Goal: Task Accomplishment & Management: Use online tool/utility

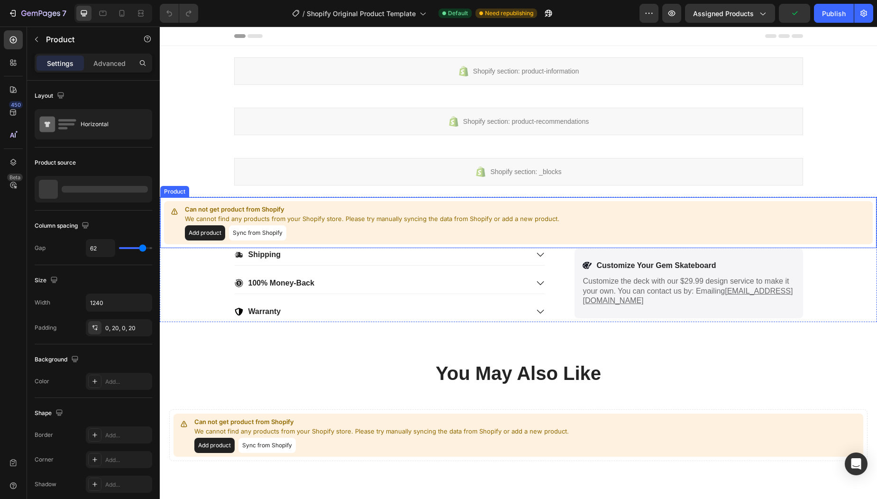
click at [247, 229] on button "Sync from Shopify" at bounding box center [257, 232] width 57 height 15
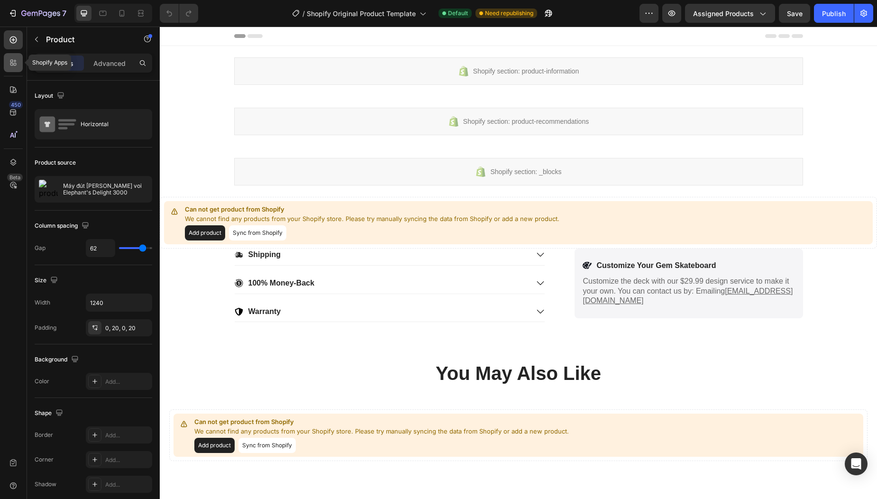
click at [18, 70] on div at bounding box center [13, 62] width 19 height 19
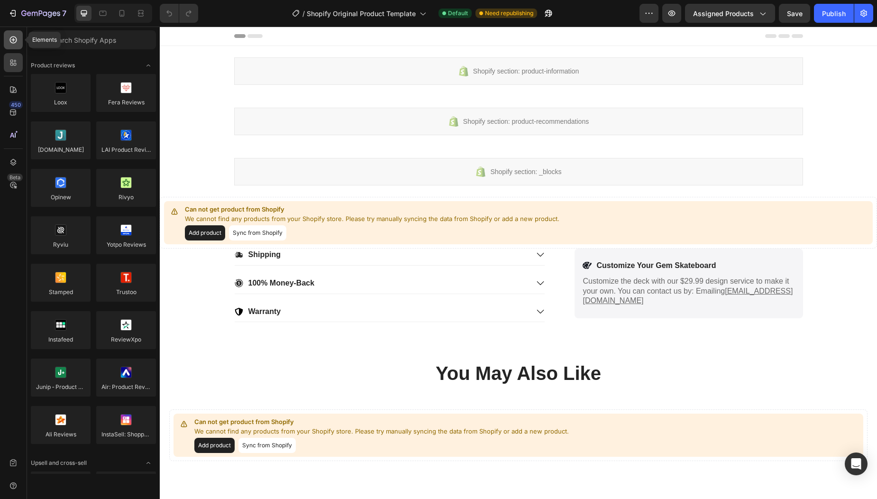
click at [16, 38] on icon at bounding box center [13, 39] width 7 height 7
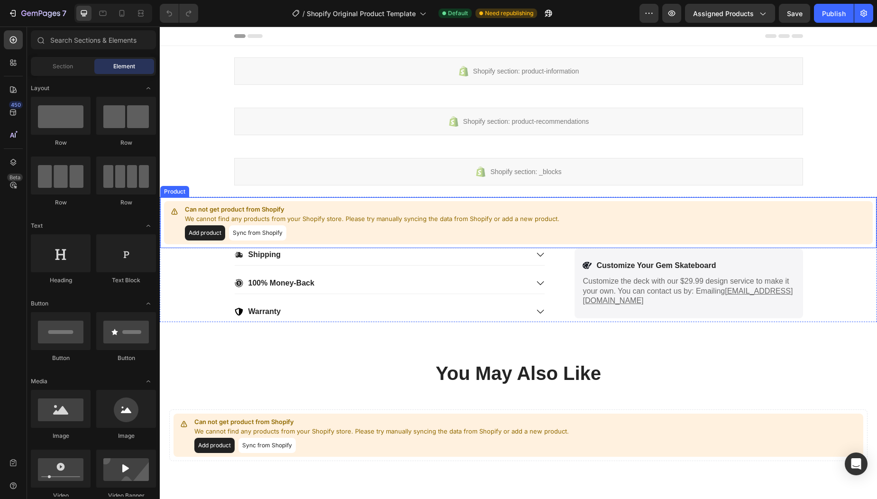
click at [208, 235] on button "Add product" at bounding box center [205, 232] width 40 height 15
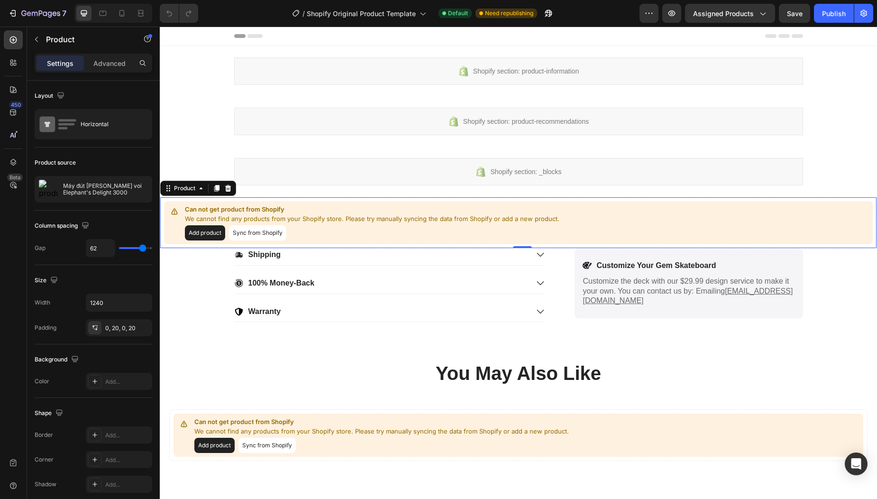
click at [252, 232] on button "Sync from Shopify" at bounding box center [257, 232] width 57 height 15
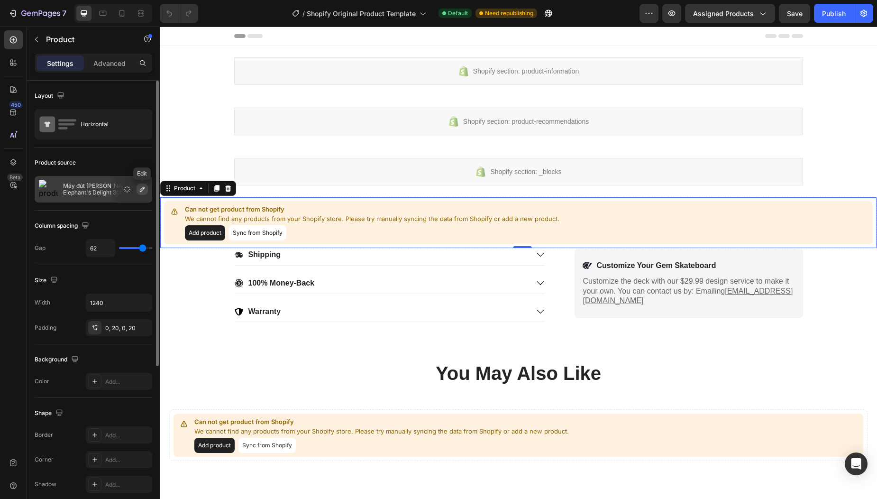
click at [142, 192] on icon "button" at bounding box center [142, 189] width 8 height 8
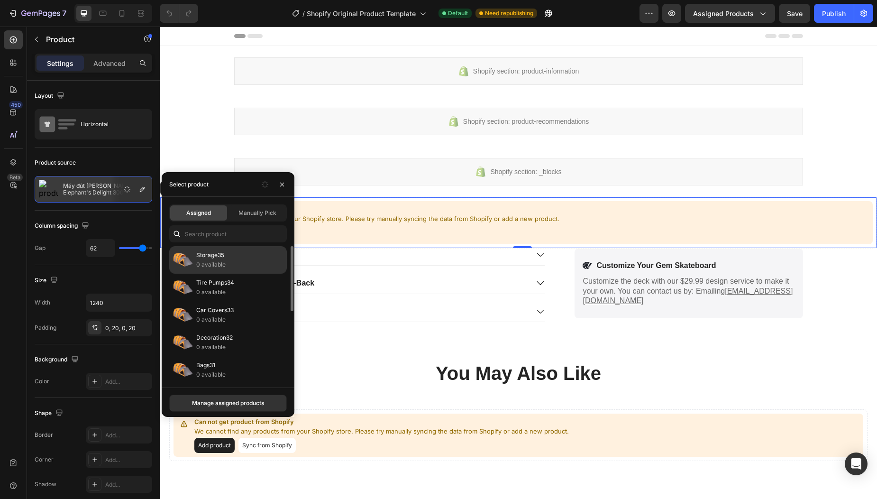
click at [195, 263] on div "Storage35 0 available" at bounding box center [228, 259] width 118 height 27
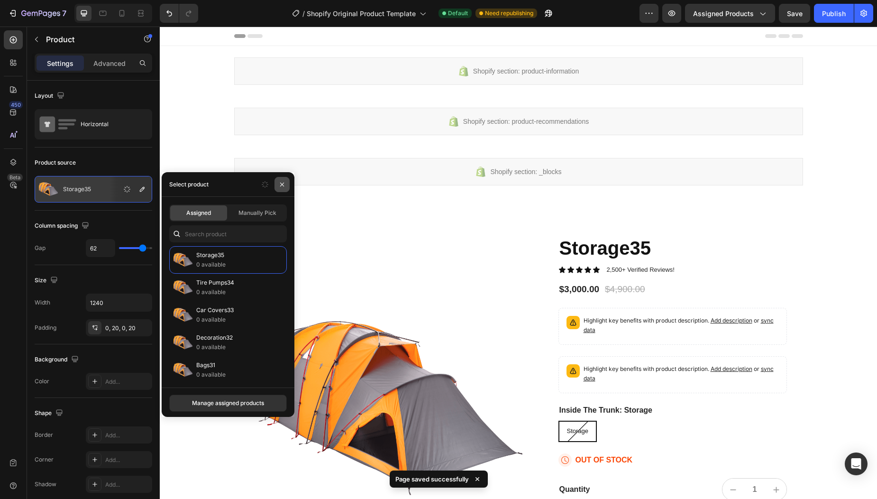
click at [278, 186] on icon "button" at bounding box center [282, 185] width 8 height 8
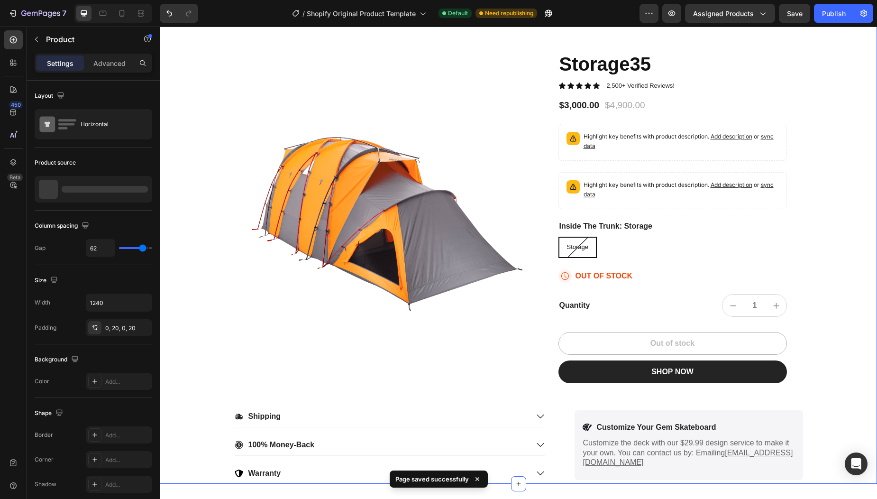
scroll to position [187, 0]
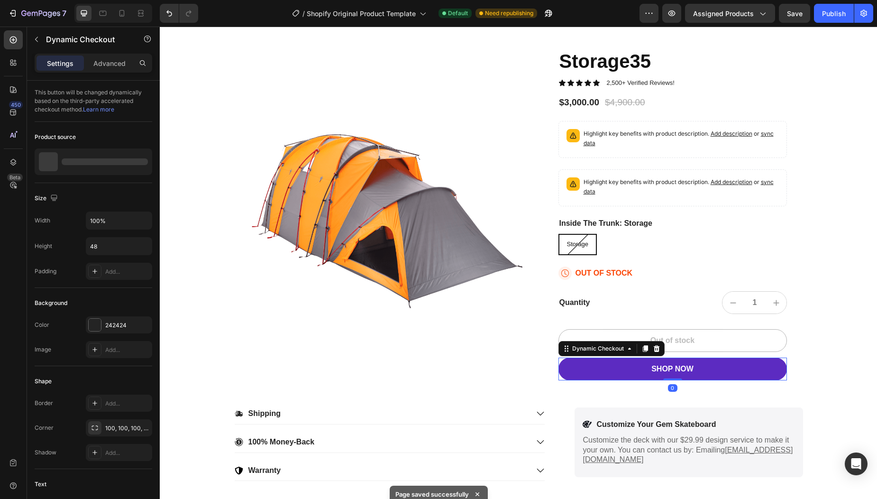
click at [631, 367] on button "SHOP NOW" at bounding box center [672, 368] width 228 height 23
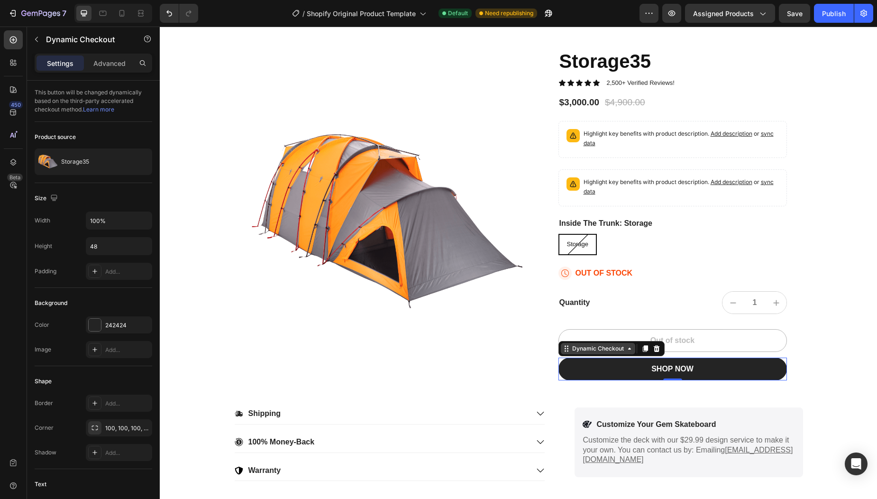
click at [605, 351] on div "Dynamic Checkout" at bounding box center [597, 348] width 55 height 9
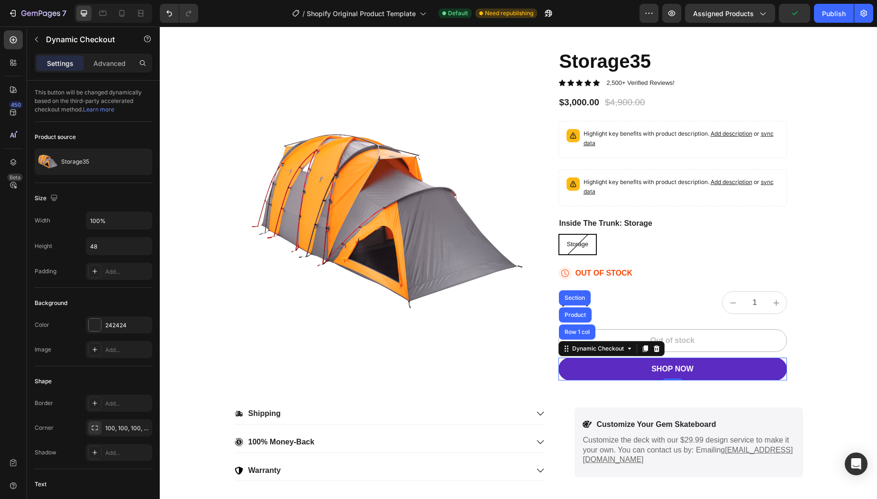
click at [597, 372] on button "SHOP NOW" at bounding box center [672, 368] width 228 height 23
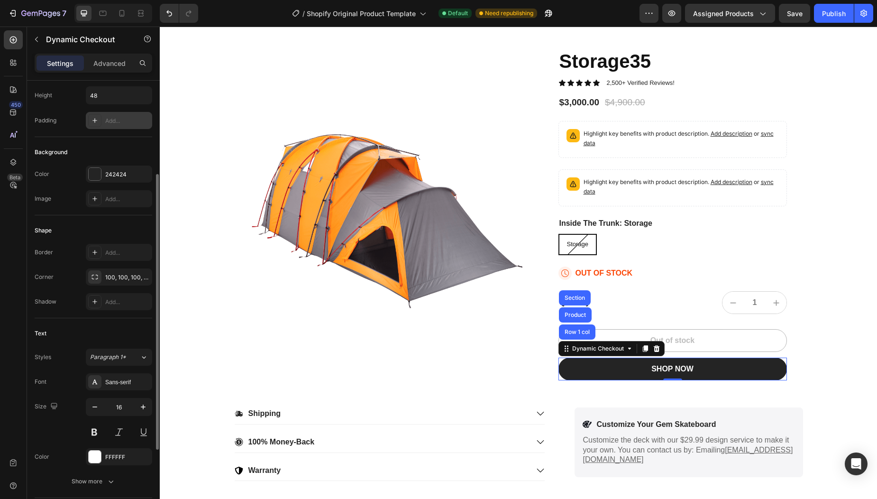
scroll to position [273, 0]
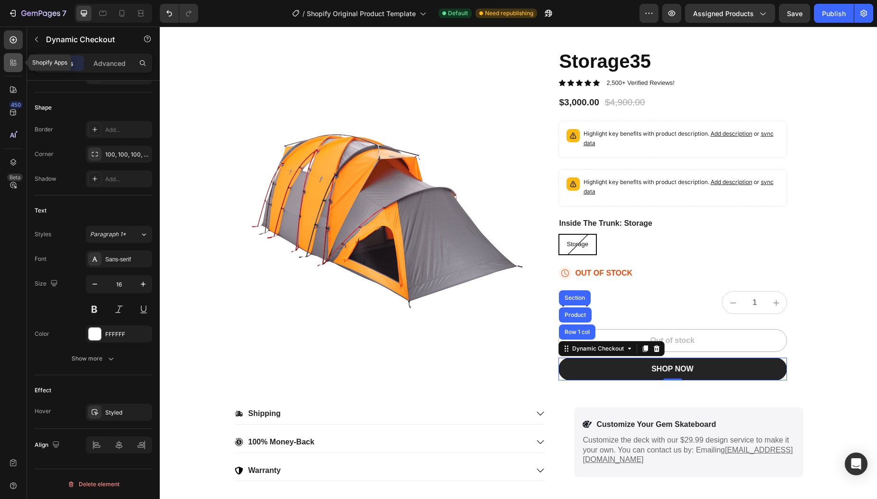
click at [18, 71] on div at bounding box center [13, 62] width 19 height 19
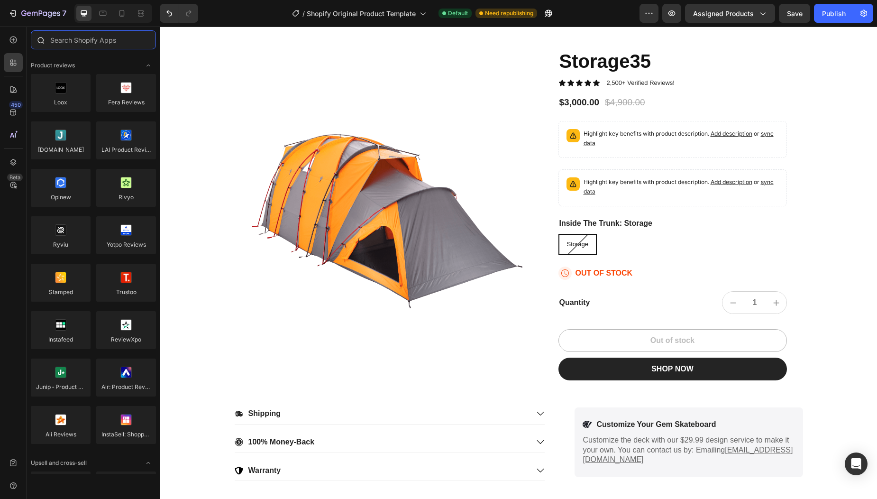
click at [74, 44] on input "text" at bounding box center [93, 39] width 125 height 19
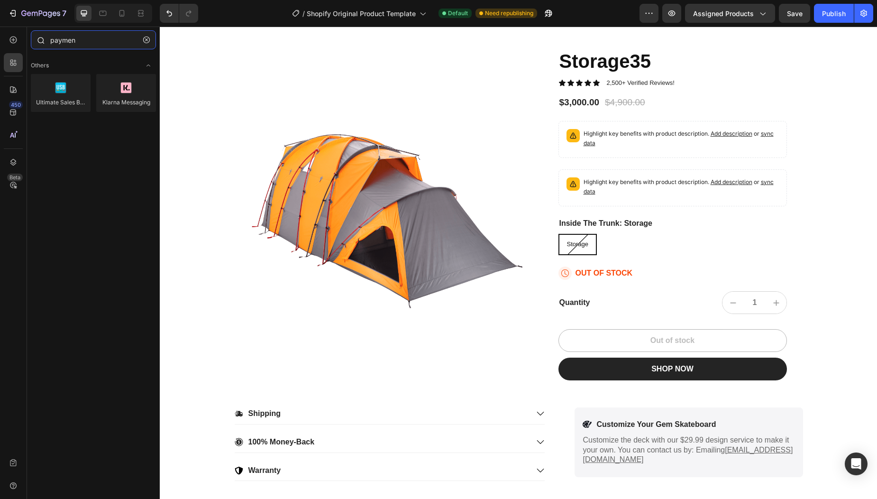
type input "payment"
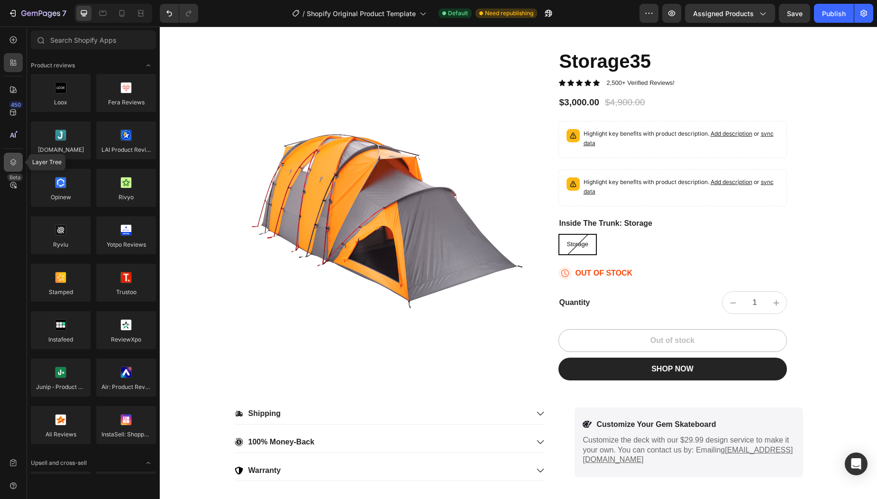
click at [18, 162] on div at bounding box center [13, 162] width 19 height 19
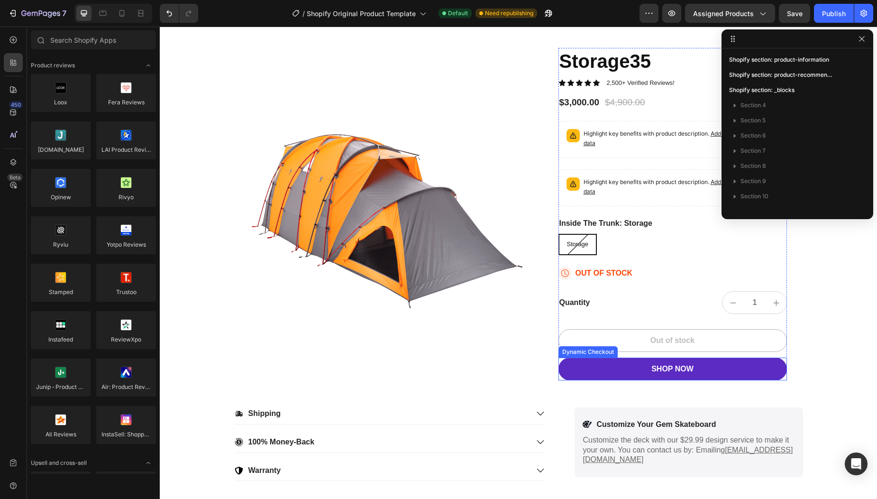
click at [618, 367] on button "SHOP NOW" at bounding box center [672, 368] width 228 height 23
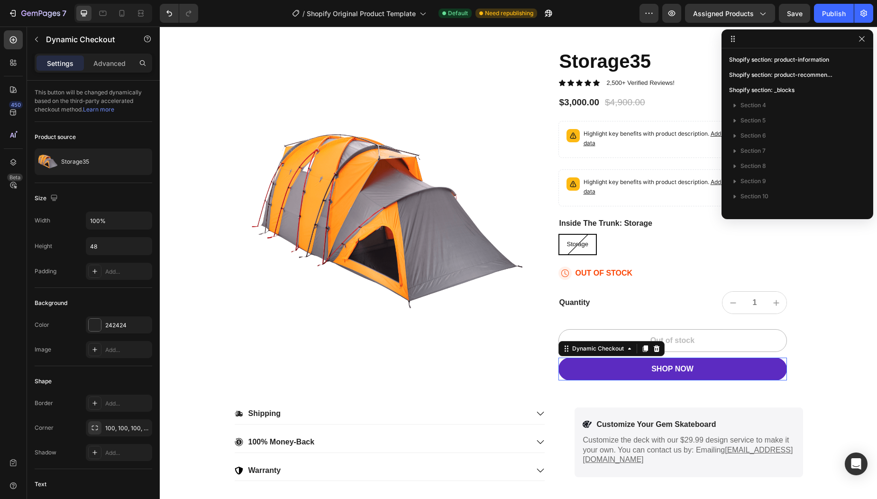
scroll to position [362, 0]
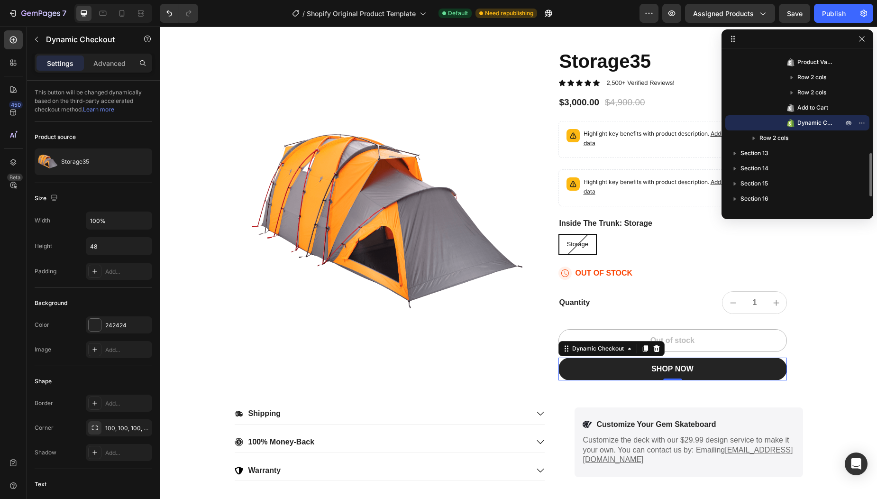
click at [789, 120] on icon at bounding box center [790, 122] width 9 height 9
click at [858, 121] on icon "button" at bounding box center [862, 123] width 8 height 8
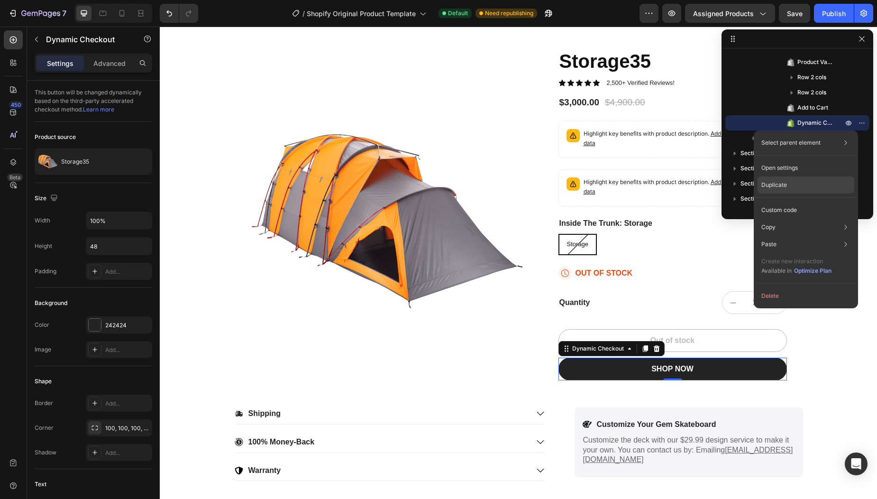
click at [793, 185] on div "Duplicate" at bounding box center [805, 184] width 97 height 17
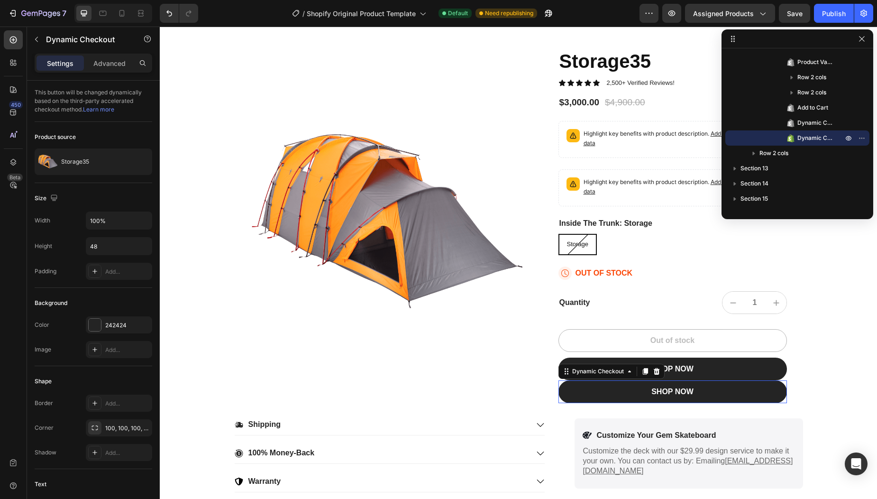
scroll to position [273, 0]
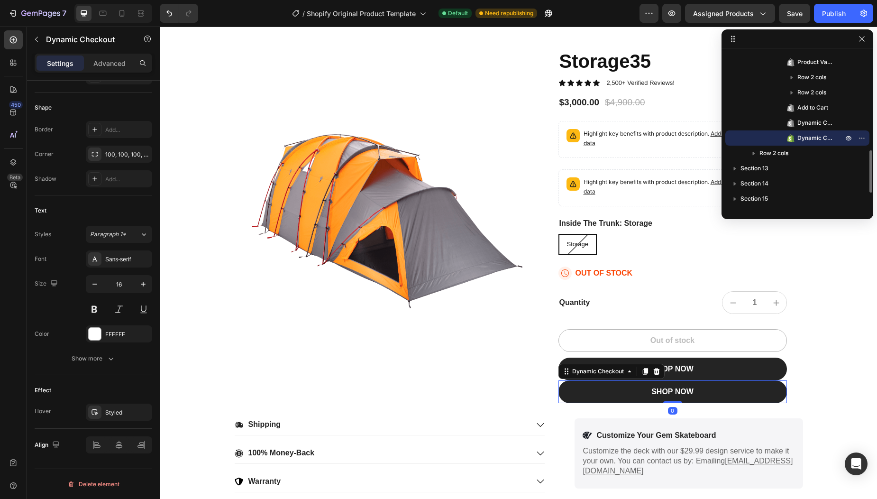
click at [811, 136] on span "Dynamic Checkout" at bounding box center [815, 137] width 36 height 9
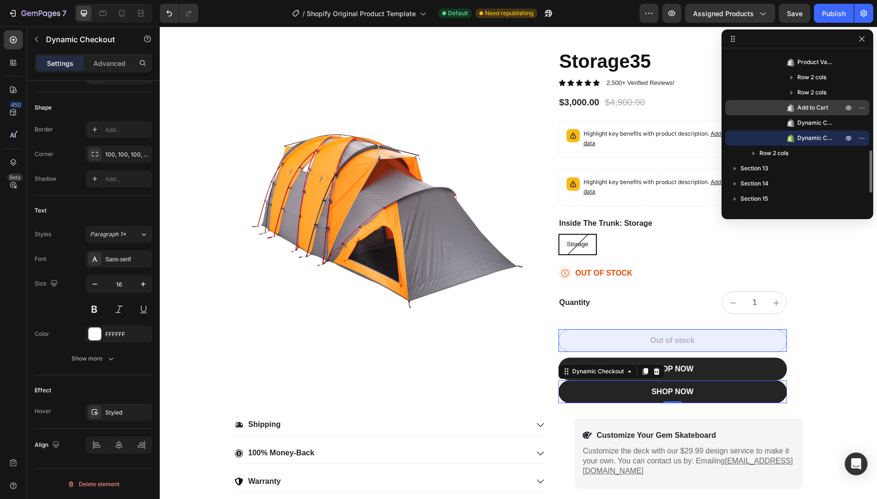
click at [824, 108] on span "Add to Cart" at bounding box center [812, 107] width 31 height 9
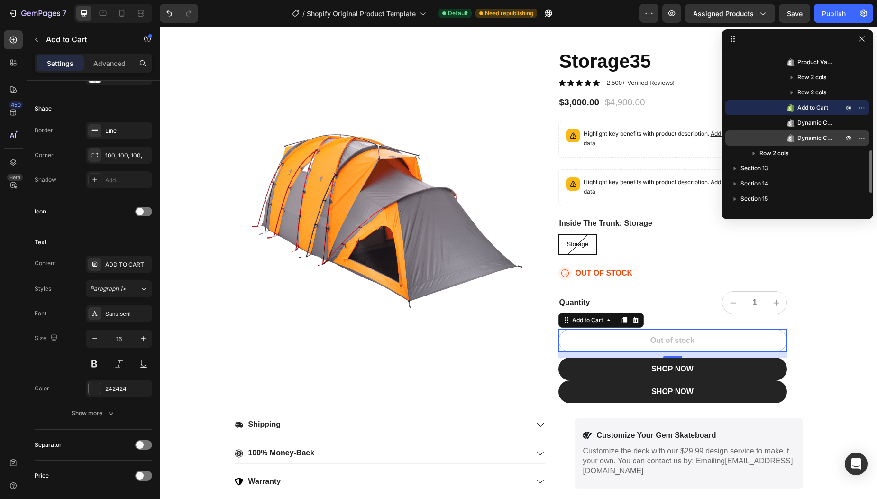
scroll to position [0, 0]
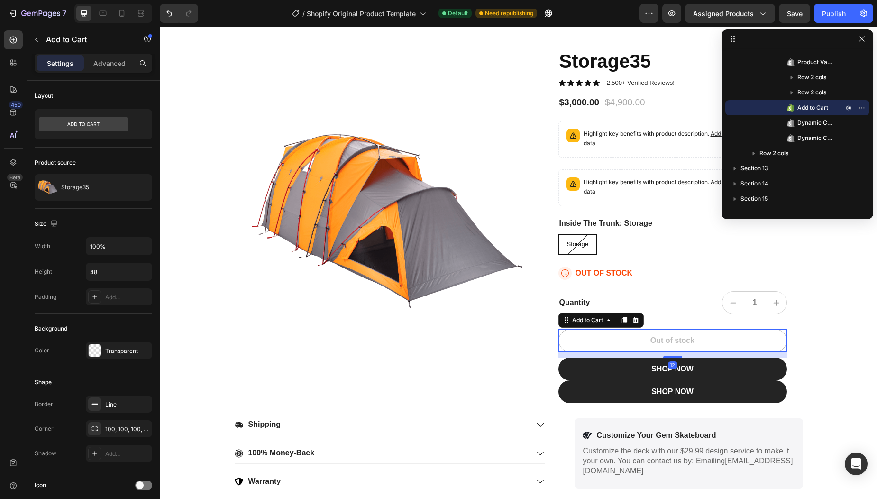
click at [748, 355] on div "12" at bounding box center [672, 355] width 228 height 6
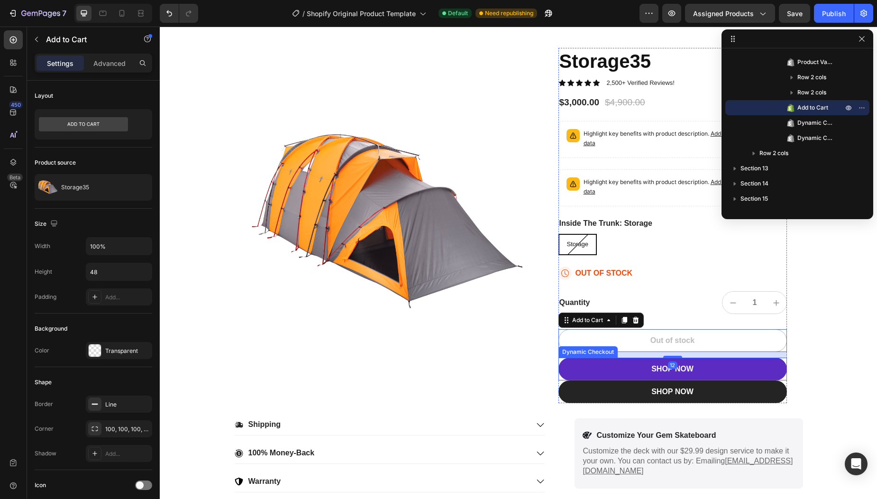
click at [743, 374] on button "SHOP NOW" at bounding box center [672, 368] width 228 height 23
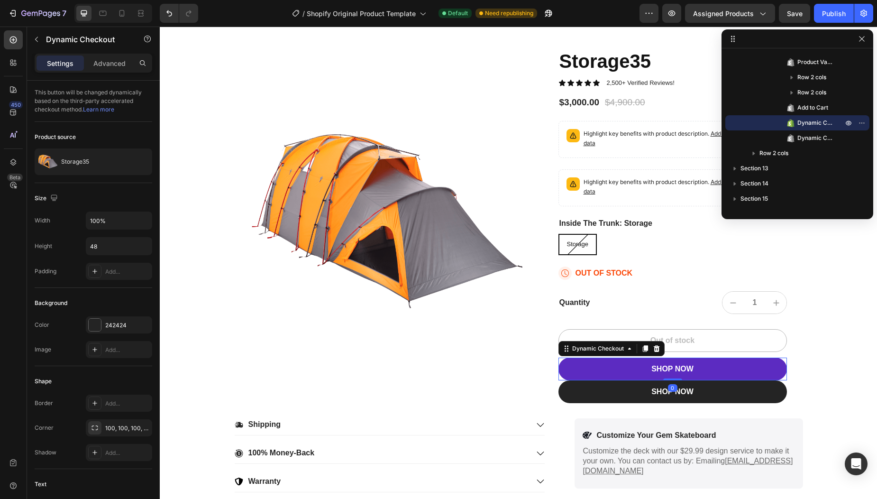
click at [780, 373] on button "SHOP NOW" at bounding box center [672, 368] width 228 height 23
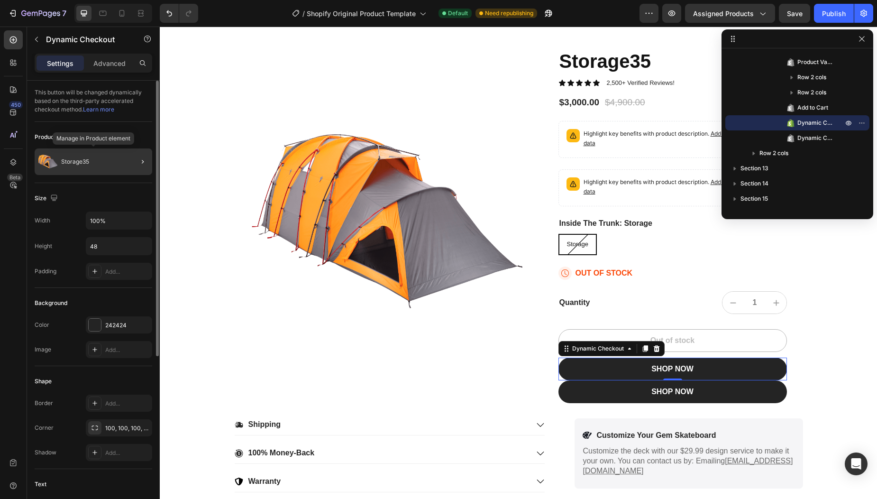
click at [86, 158] on p "Storage35" at bounding box center [75, 161] width 28 height 7
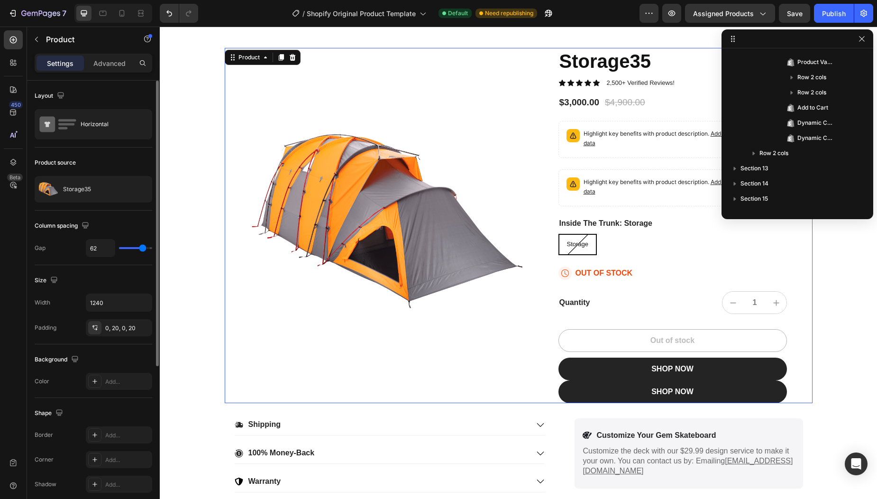
scroll to position [134, 0]
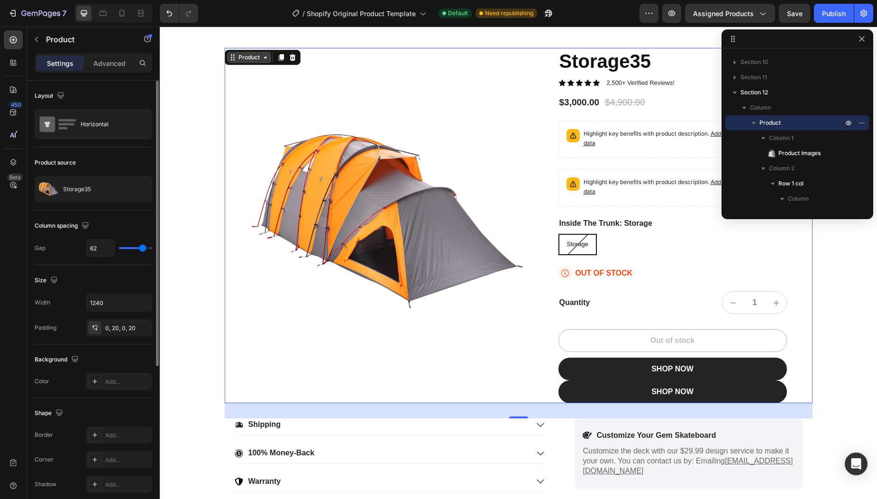
click at [255, 62] on div "Product" at bounding box center [249, 57] width 44 height 11
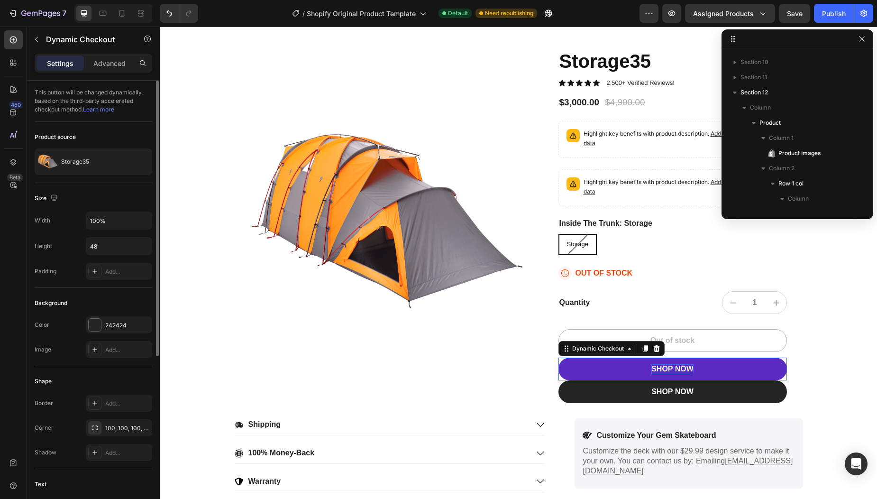
click at [655, 365] on div "SHOP NOW" at bounding box center [672, 369] width 42 height 10
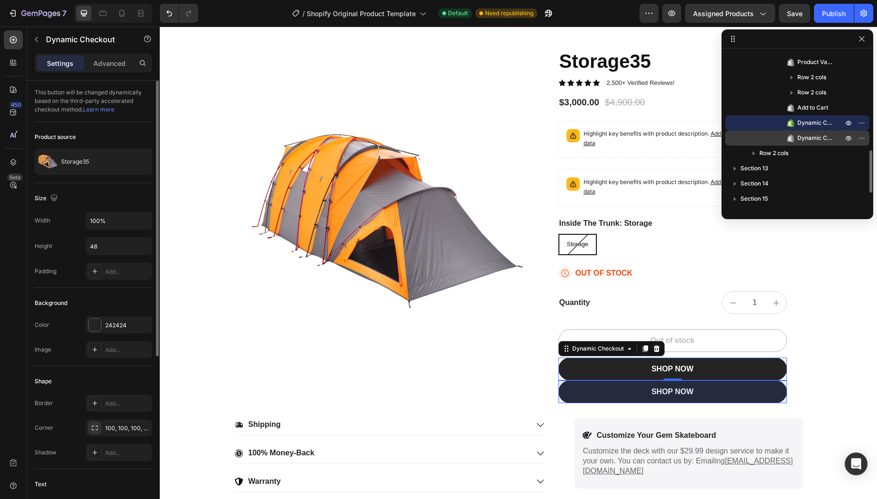
click at [791, 136] on icon at bounding box center [790, 138] width 7 height 8
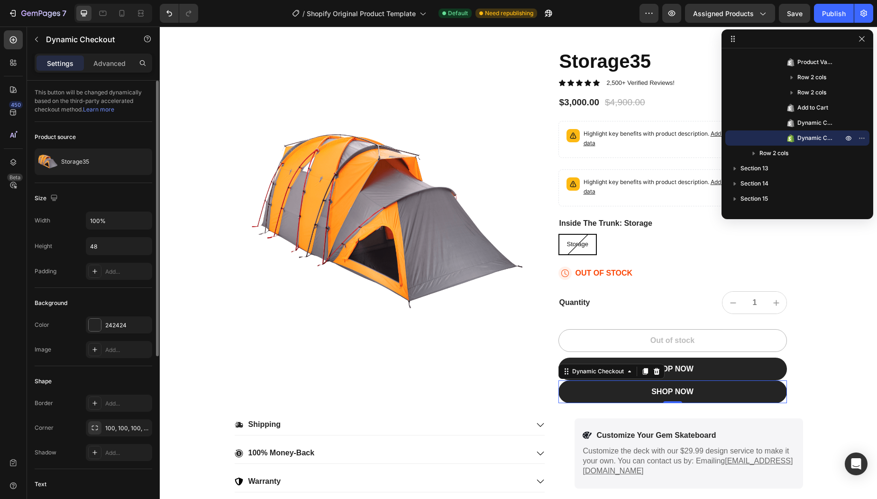
click at [105, 112] on link "Learn more" at bounding box center [98, 109] width 31 height 7
